Goal: Obtain resource: Download file/media

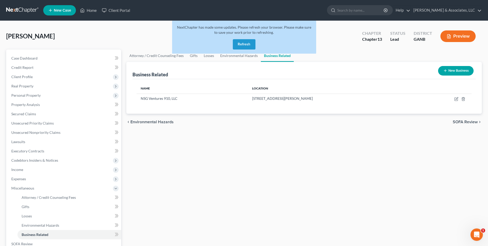
click at [240, 45] on button "Refresh" at bounding box center [244, 44] width 23 height 10
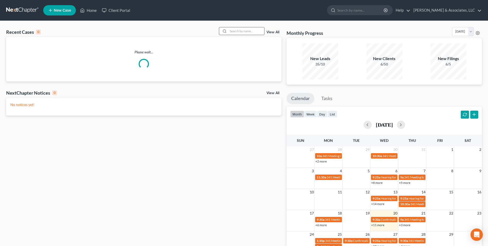
click at [254, 30] on input "search" at bounding box center [246, 30] width 36 height 7
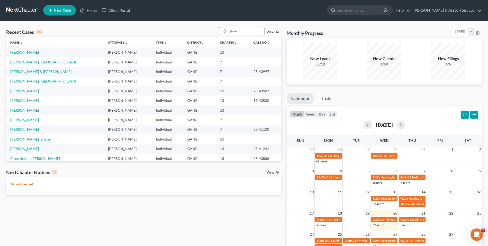
type input "glaze"
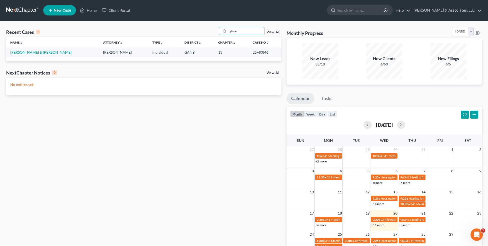
click at [31, 51] on link "[PERSON_NAME] & [PERSON_NAME]" at bounding box center [40, 52] width 61 height 4
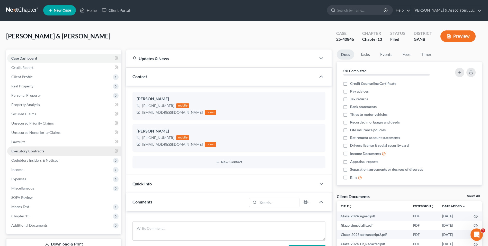
scroll to position [51, 0]
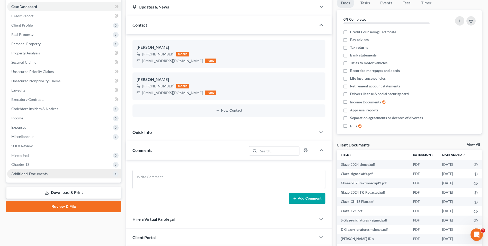
click at [52, 177] on span "Additional Documents" at bounding box center [64, 173] width 114 height 9
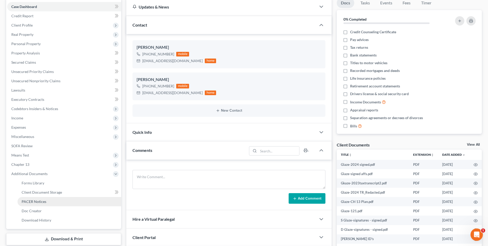
click at [50, 202] on link "PACER Notices" at bounding box center [70, 201] width 104 height 9
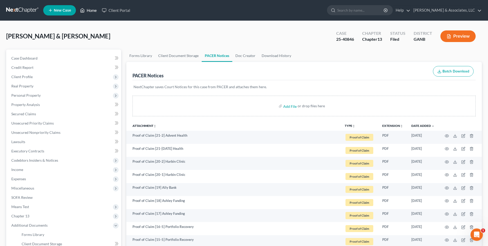
click at [93, 13] on link "Home" at bounding box center [88, 10] width 22 height 9
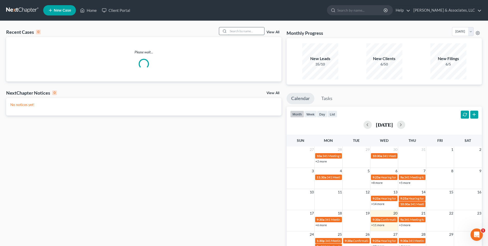
click at [244, 33] on input "search" at bounding box center [246, 30] width 36 height 7
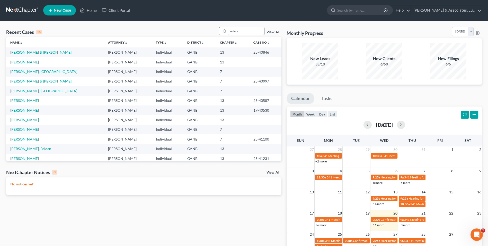
type input "sellers"
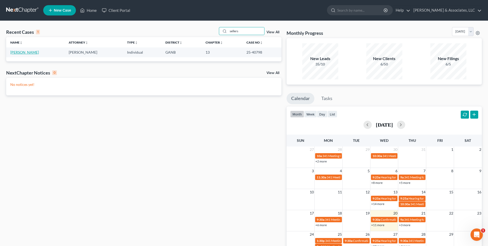
click at [25, 54] on link "[PERSON_NAME]" at bounding box center [24, 52] width 29 height 4
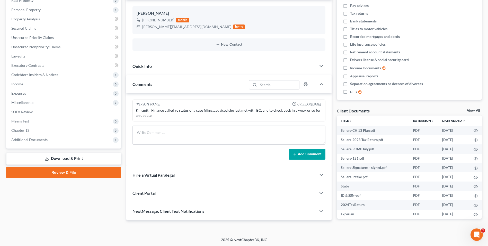
scroll to position [86, 0]
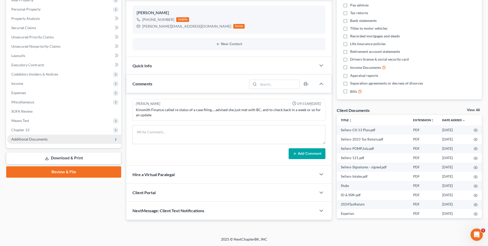
click at [45, 139] on span "Additional Documents" at bounding box center [29, 139] width 36 height 4
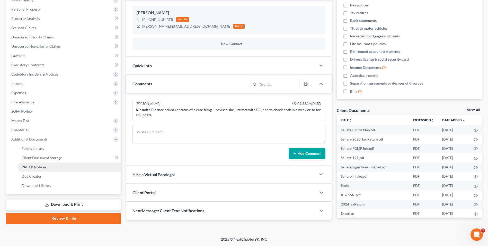
click at [45, 166] on span "PACER Notices" at bounding box center [34, 167] width 25 height 4
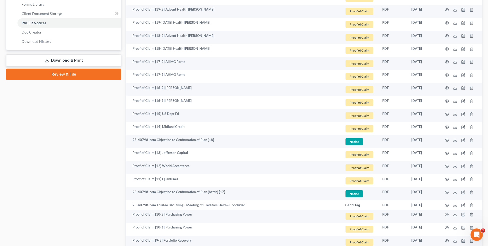
scroll to position [232, 0]
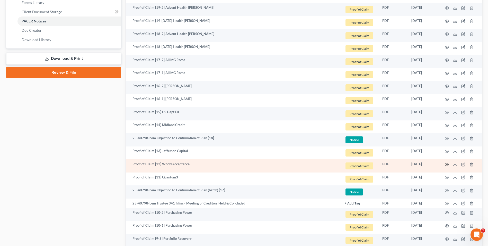
click at [447, 165] on circle "button" at bounding box center [447, 164] width 1 height 1
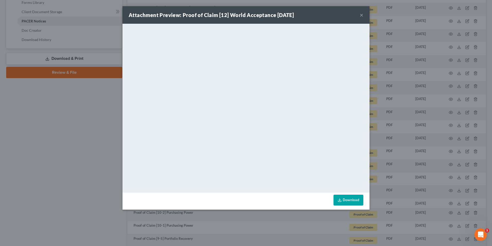
click at [363, 16] on button "×" at bounding box center [362, 15] width 4 height 6
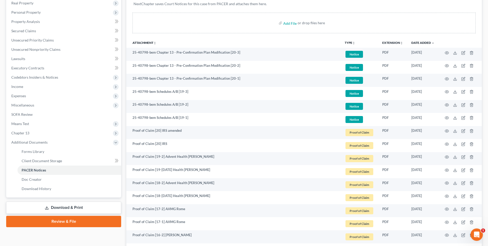
scroll to position [77, 0]
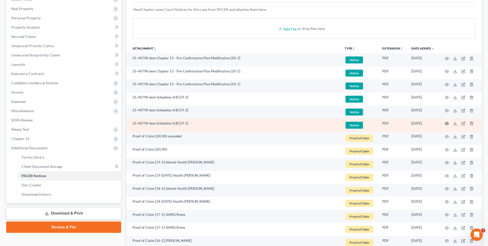
click at [447, 121] on icon "button" at bounding box center [447, 123] width 4 height 4
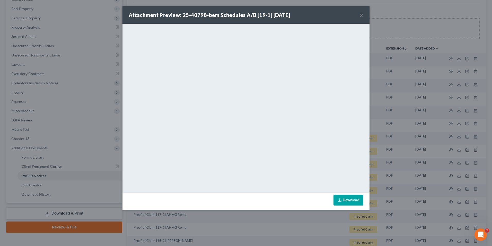
click at [362, 15] on button "×" at bounding box center [362, 15] width 4 height 6
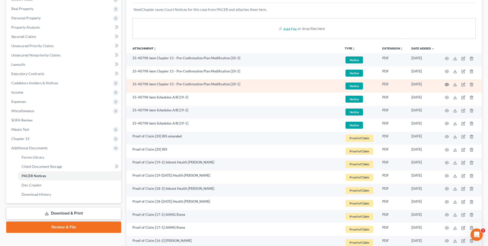
click at [446, 84] on icon "button" at bounding box center [447, 84] width 4 height 4
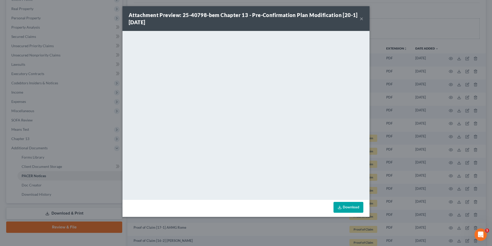
click at [362, 19] on button "×" at bounding box center [362, 18] width 4 height 6
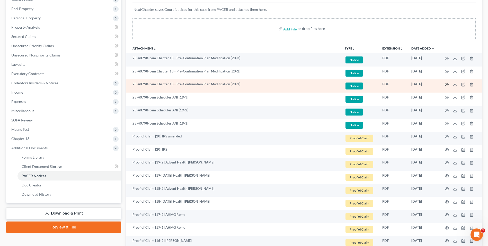
click at [449, 84] on icon "button" at bounding box center [447, 84] width 4 height 3
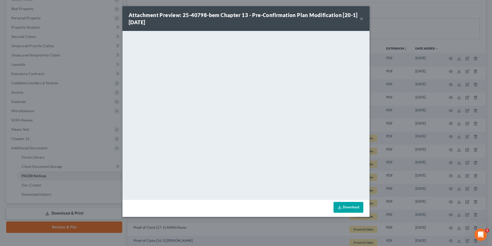
click at [361, 18] on button "×" at bounding box center [362, 18] width 4 height 6
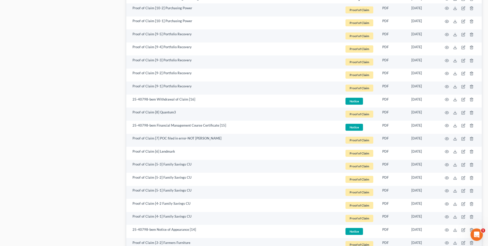
scroll to position [438, 0]
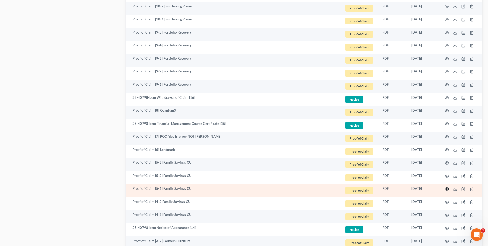
click at [446, 189] on icon "button" at bounding box center [447, 189] width 4 height 4
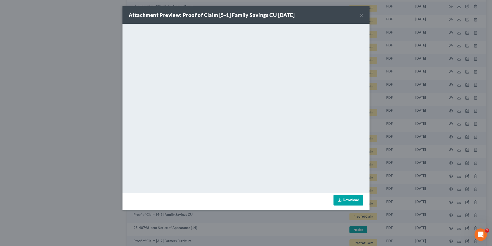
click at [361, 15] on button "×" at bounding box center [362, 15] width 4 height 6
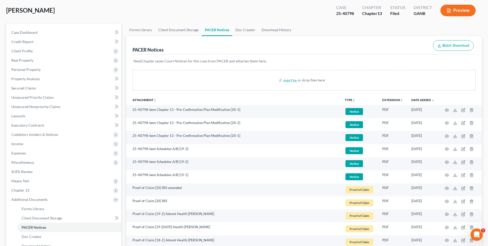
scroll to position [0, 0]
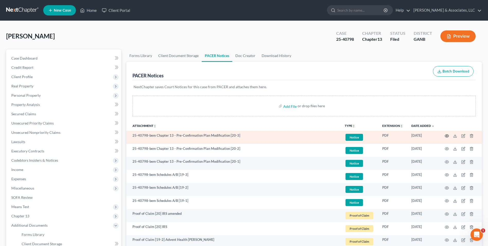
click at [448, 134] on icon "button" at bounding box center [447, 136] width 4 height 4
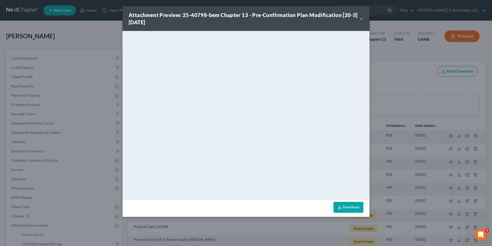
click at [363, 18] on button "×" at bounding box center [362, 18] width 4 height 6
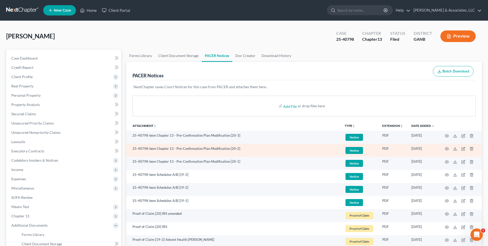
click at [447, 146] on td at bounding box center [460, 150] width 43 height 13
click at [447, 151] on td at bounding box center [460, 150] width 43 height 13
click at [447, 148] on icon "button" at bounding box center [447, 148] width 4 height 4
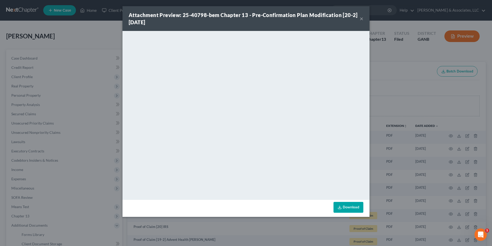
click at [361, 19] on button "×" at bounding box center [362, 18] width 4 height 6
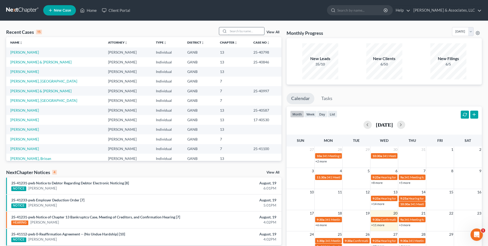
click at [261, 32] on input "search" at bounding box center [246, 30] width 36 height 7
type input "fireba"
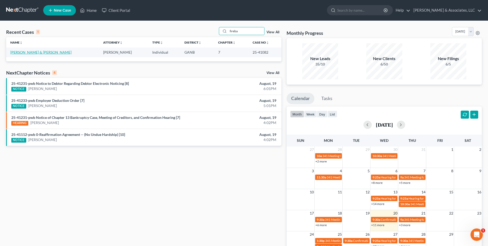
click at [24, 52] on link "[PERSON_NAME] & [PERSON_NAME]" at bounding box center [40, 52] width 61 height 4
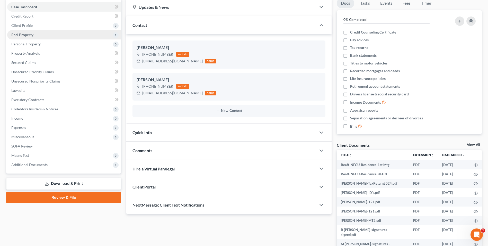
scroll to position [51, 0]
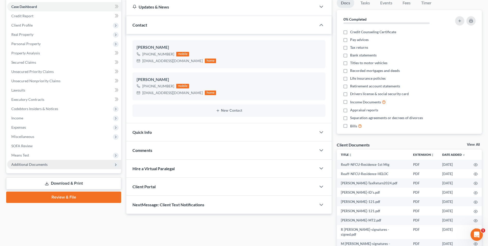
click at [24, 163] on span "Additional Documents" at bounding box center [29, 164] width 36 height 4
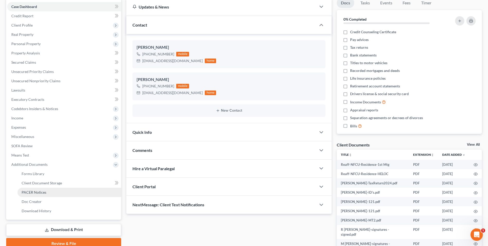
click at [41, 195] on link "PACER Notices" at bounding box center [70, 191] width 104 height 9
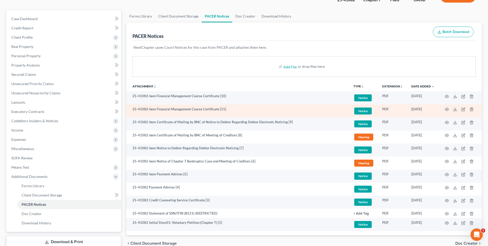
scroll to position [51, 0]
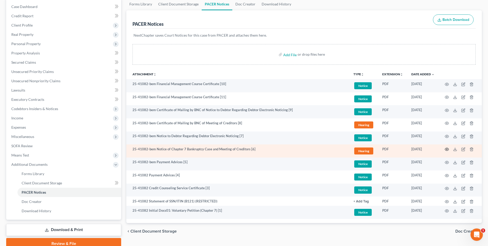
click at [447, 148] on icon "button" at bounding box center [447, 149] width 4 height 4
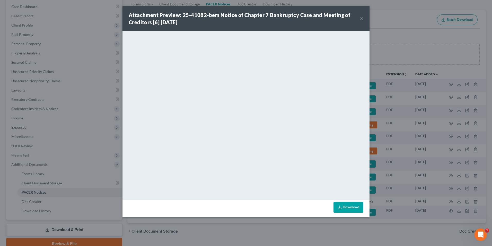
click at [362, 19] on button "×" at bounding box center [362, 18] width 4 height 6
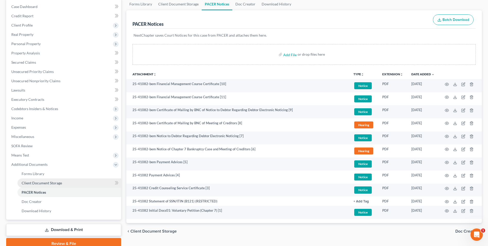
click at [52, 185] on link "Client Document Storage" at bounding box center [70, 182] width 104 height 9
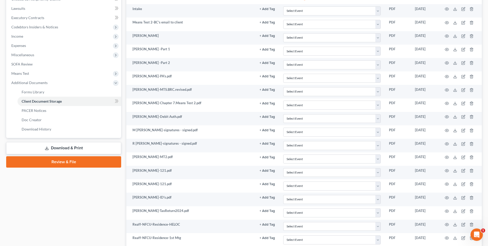
scroll to position [174, 0]
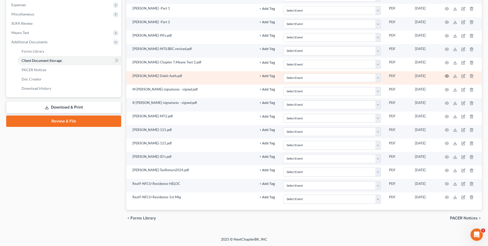
click at [447, 75] on icon "button" at bounding box center [447, 76] width 4 height 4
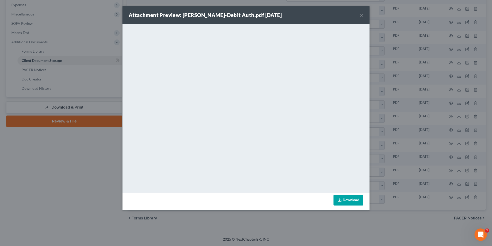
click at [362, 18] on button "×" at bounding box center [362, 15] width 4 height 6
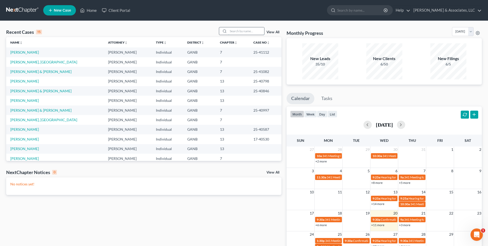
click at [240, 33] on input "search" at bounding box center [246, 30] width 36 height 7
type input "[PERSON_NAME]"
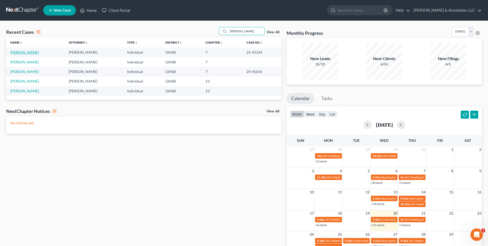
click at [22, 54] on link "[PERSON_NAME]" at bounding box center [24, 52] width 29 height 4
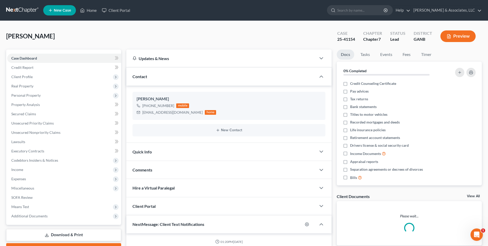
scroll to position [7, 0]
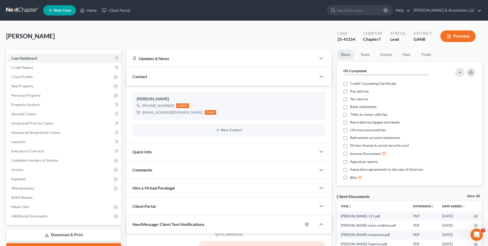
click at [90, 231] on link "Download & Print" at bounding box center [63, 235] width 115 height 12
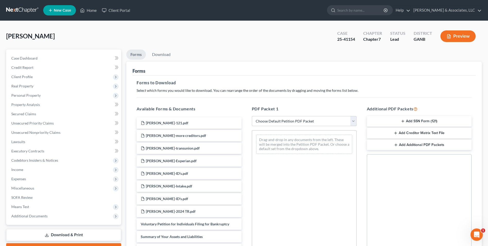
click at [353, 123] on select "Choose Default Petition PDF Packet Complete Bankruptcy Petition (all forms and …" at bounding box center [304, 121] width 105 height 10
select select "0"
click at [252, 116] on select "Choose Default Petition PDF Packet Complete Bankruptcy Petition (all forms and …" at bounding box center [304, 121] width 105 height 10
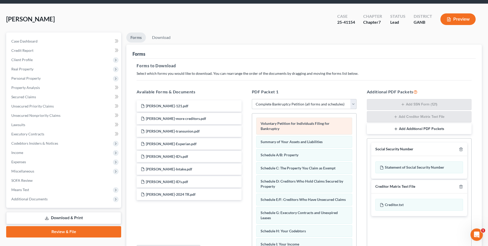
scroll to position [26, 0]
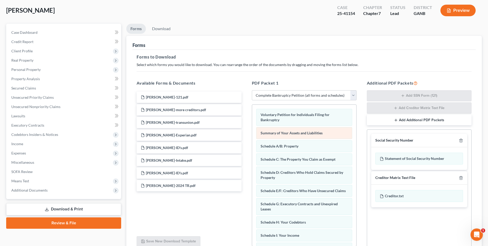
click at [288, 128] on div "Summary of Your Assets and Liabilities" at bounding box center [304, 133] width 96 height 12
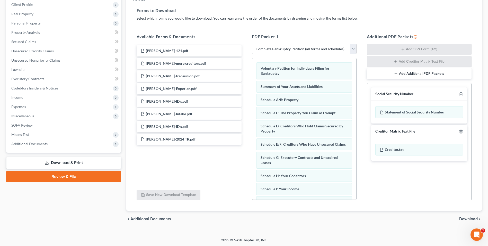
scroll to position [73, 0]
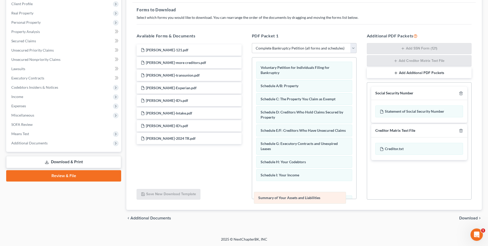
drag, startPoint x: 322, startPoint y: 88, endPoint x: 320, endPoint y: 197, distance: 110.0
click at [320, 197] on div "Summary of Your Assets and Liabilities Voluntary Petition for Individuals Filin…" at bounding box center [304, 207] width 104 height 300
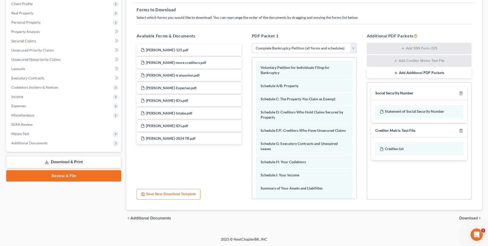
scroll to position [26, 0]
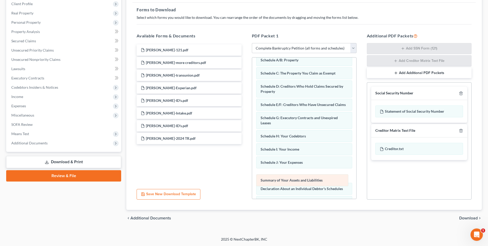
drag, startPoint x: 309, startPoint y: 170, endPoint x: 309, endPoint y: 183, distance: 12.6
click at [309, 183] on div "Summary of Your Assets and Liabilities Voluntary Petition for Individuals Filin…" at bounding box center [304, 182] width 104 height 300
click at [471, 216] on span "Download" at bounding box center [469, 218] width 19 height 4
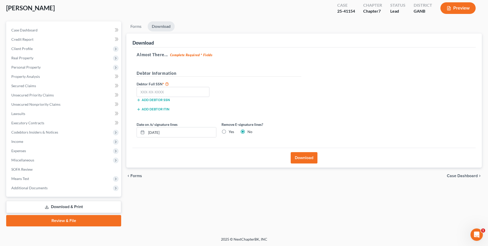
scroll to position [28, 0]
click at [229, 132] on label "Yes" at bounding box center [231, 131] width 5 height 5
click at [231, 132] on input "Yes" at bounding box center [232, 130] width 3 height 3
radio input "true"
radio input "false"
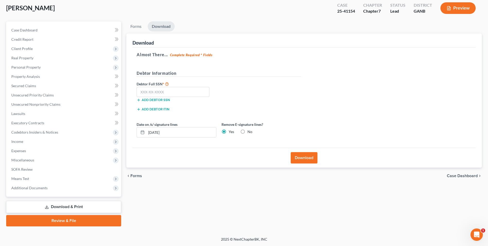
click at [301, 157] on button "Download" at bounding box center [304, 157] width 27 height 11
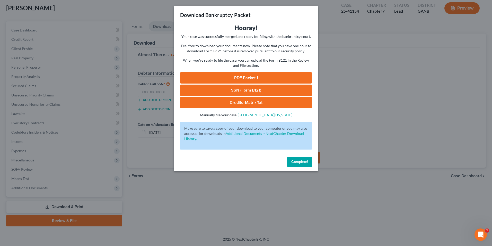
click at [288, 78] on link "PDF Packet 1" at bounding box center [246, 77] width 132 height 11
click at [303, 160] on span "Complete!" at bounding box center [299, 161] width 16 height 4
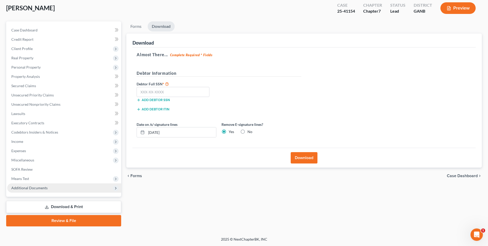
click at [41, 189] on span "Additional Documents" at bounding box center [29, 187] width 36 height 4
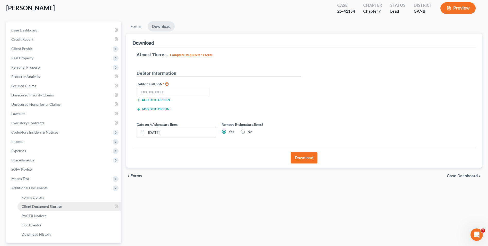
click at [46, 205] on span "Client Document Storage" at bounding box center [42, 206] width 40 height 4
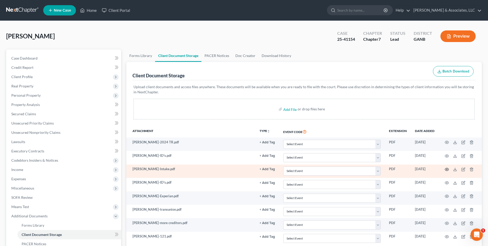
click at [447, 169] on icon "button" at bounding box center [447, 169] width 4 height 4
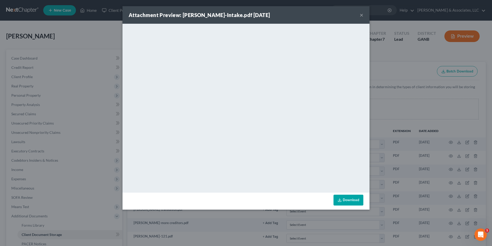
click at [362, 13] on button "×" at bounding box center [362, 15] width 4 height 6
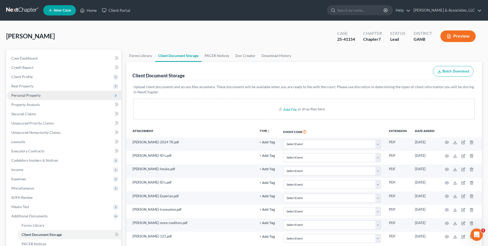
click at [24, 95] on span "Personal Property" at bounding box center [25, 95] width 29 height 4
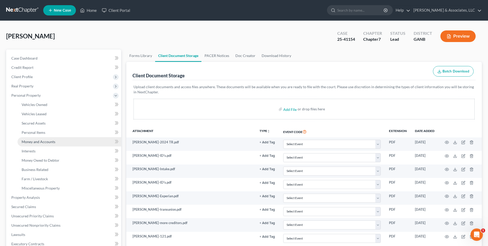
click at [40, 141] on span "Money and Accounts" at bounding box center [39, 141] width 34 height 4
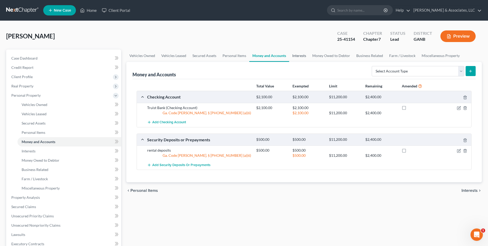
click at [299, 55] on link "Interests" at bounding box center [299, 55] width 20 height 12
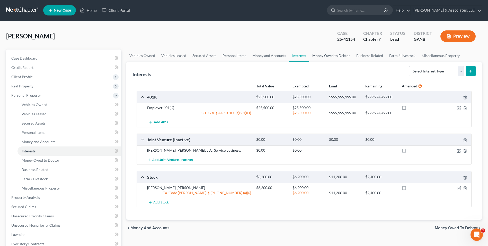
click at [326, 57] on link "Money Owed to Debtor" at bounding box center [331, 55] width 44 height 12
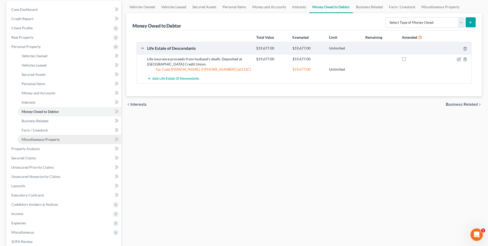
scroll to position [103, 0]
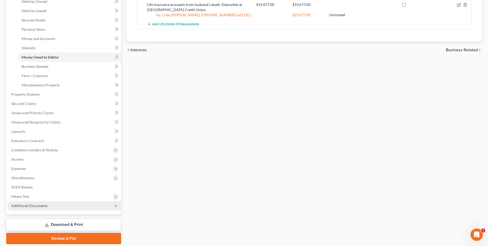
click at [31, 204] on span "Additional Documents" at bounding box center [29, 205] width 36 height 4
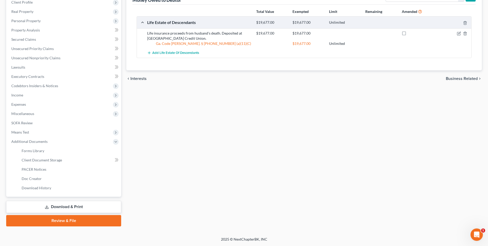
scroll to position [74, 0]
click at [49, 159] on span "Client Document Storage" at bounding box center [42, 160] width 40 height 4
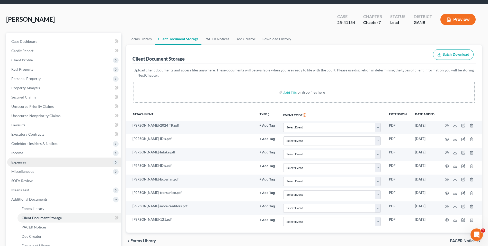
scroll to position [26, 0]
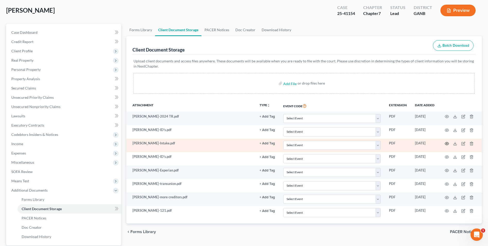
click at [447, 141] on icon "button" at bounding box center [447, 143] width 4 height 4
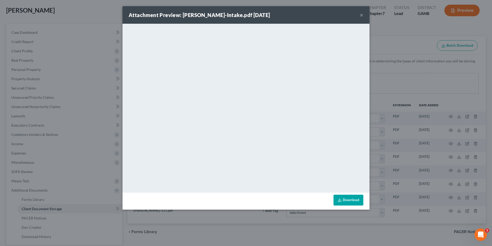
click at [362, 15] on button "×" at bounding box center [362, 15] width 4 height 6
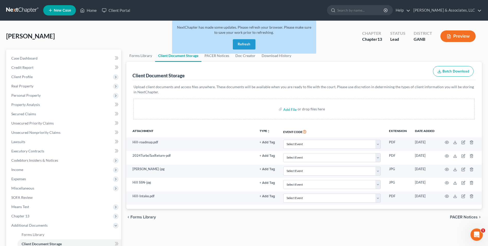
click at [239, 43] on button "Refresh" at bounding box center [244, 44] width 23 height 10
